Goal: Find contact information: Find contact information

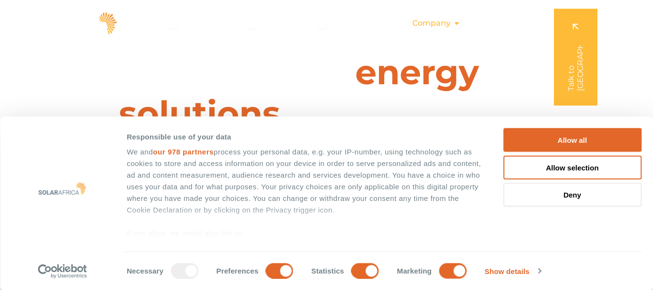
click at [449, 23] on span "Company" at bounding box center [431, 23] width 38 height 12
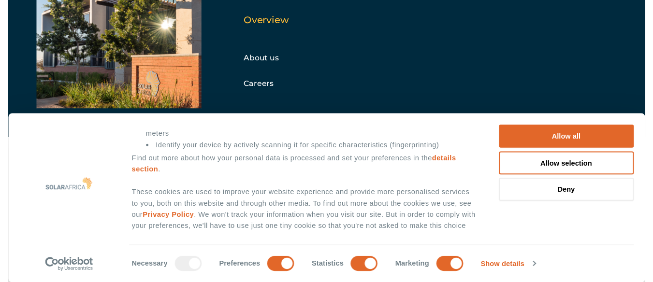
scroll to position [290, 0]
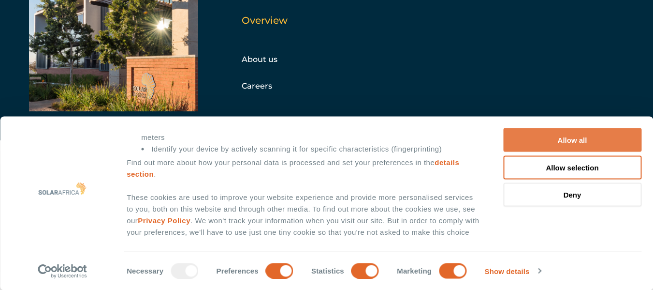
click at [549, 141] on button "Allow all" at bounding box center [572, 140] width 138 height 24
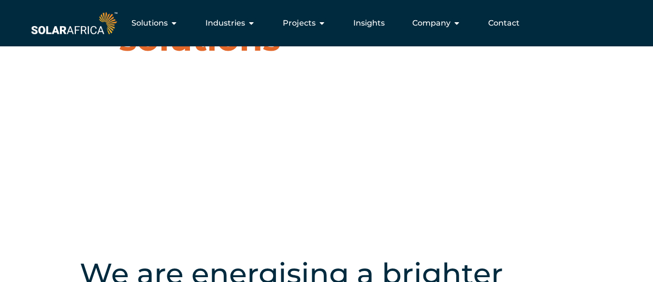
scroll to position [0, 0]
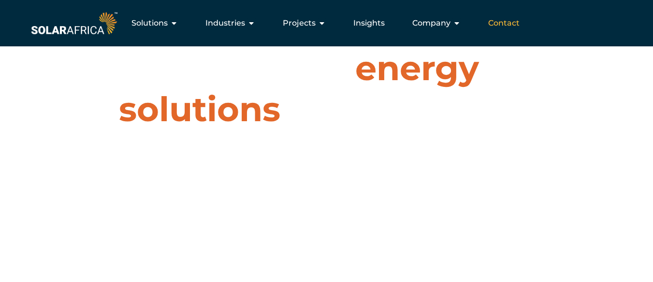
click at [505, 19] on span "Contact" at bounding box center [503, 23] width 31 height 12
